Goal: Information Seeking & Learning: Learn about a topic

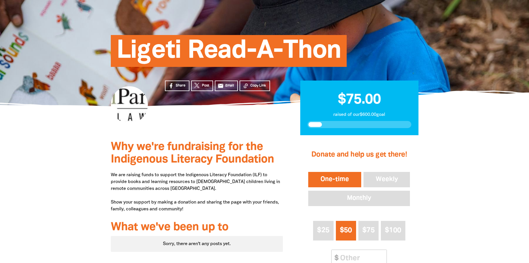
scroll to position [28, 0]
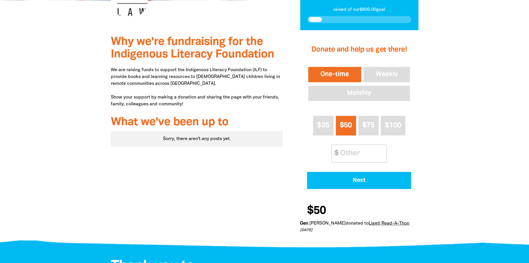
scroll to position [114, 0]
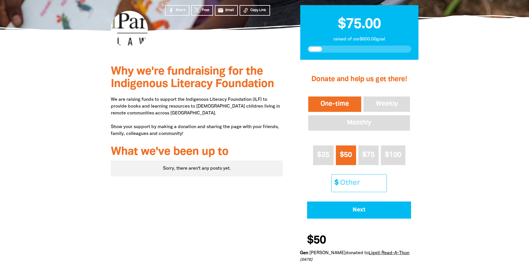
click at [353, 188] on input "Other Amount" at bounding box center [361, 183] width 50 height 17
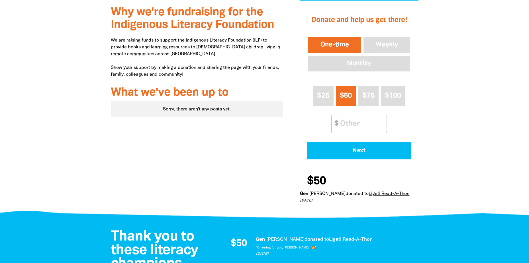
scroll to position [171, 0]
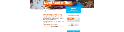
scroll to position [57, 0]
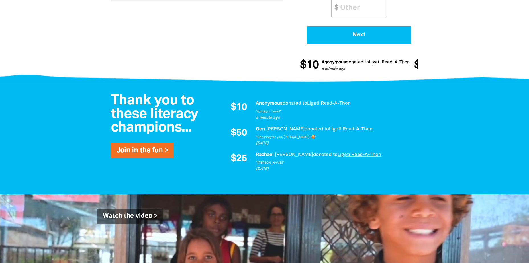
scroll to position [313, 0]
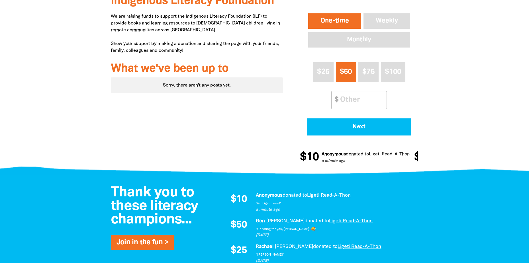
scroll to position [256, 0]
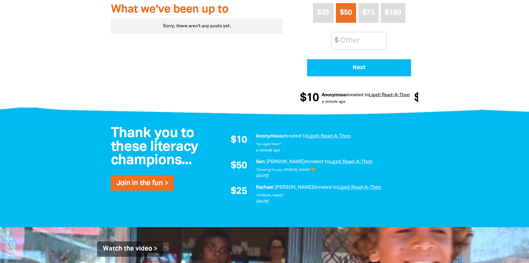
click at [210, 105] on div "Why we're fundraising for the Indigenous Literacy Foundation We are raising fun…" at bounding box center [196, 14] width 189 height 195
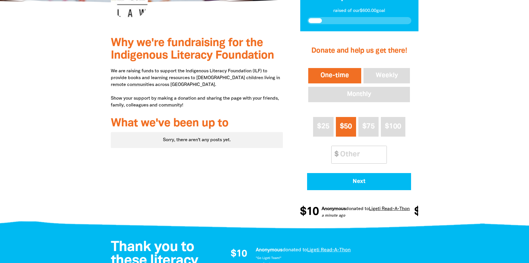
scroll to position [28, 0]
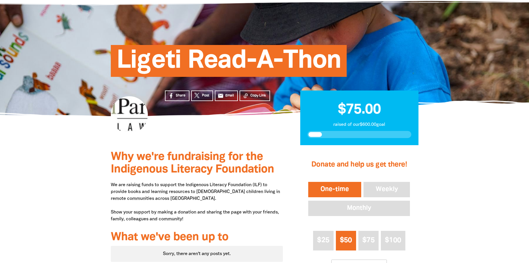
drag, startPoint x: 256, startPoint y: 97, endPoint x: 208, endPoint y: 90, distance: 48.9
click at [210, 124] on div "Share Post email Email Copy Link" at bounding box center [223, 130] width 135 height 29
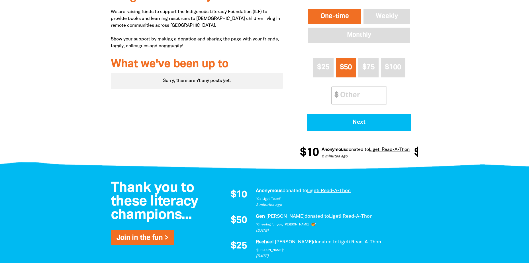
scroll to position [228, 0]
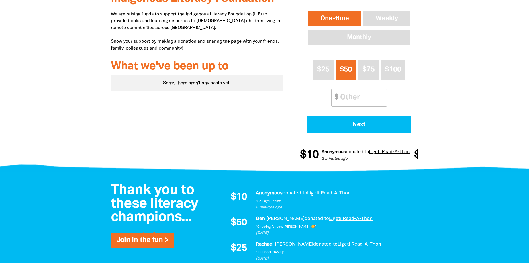
click at [473, 125] on div at bounding box center [264, 71] width 529 height 195
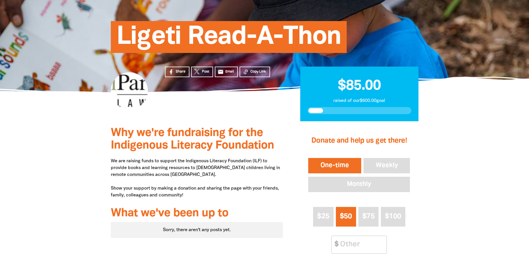
scroll to position [0, 0]
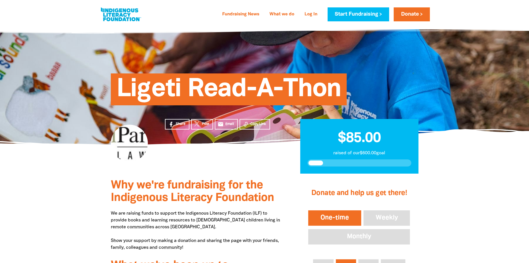
click at [114, 148] on div at bounding box center [129, 143] width 37 height 37
click at [134, 144] on div at bounding box center [129, 143] width 37 height 37
click at [134, 153] on div at bounding box center [129, 143] width 37 height 37
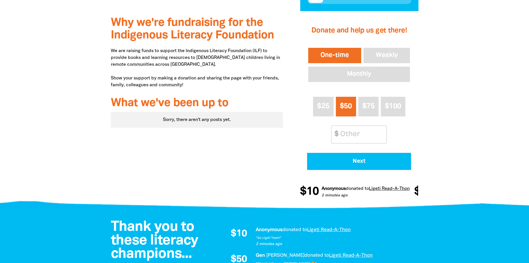
scroll to position [199, 0]
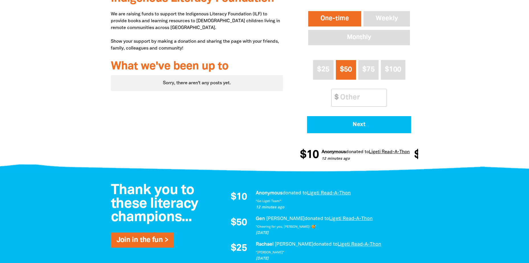
click at [273, 127] on div "Why we're fundraising for the Indigenous Literacy Foundation We are raising fun…" at bounding box center [196, 71] width 189 height 195
